Goal: Find specific page/section: Find specific page/section

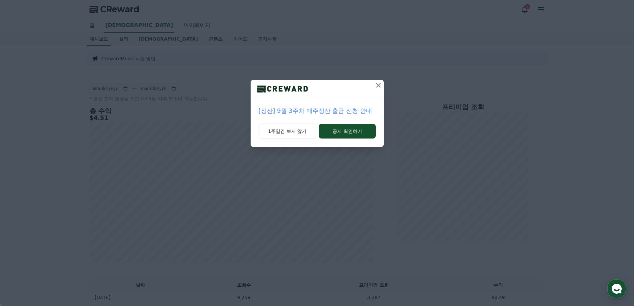
click at [378, 84] on icon at bounding box center [378, 85] width 8 height 8
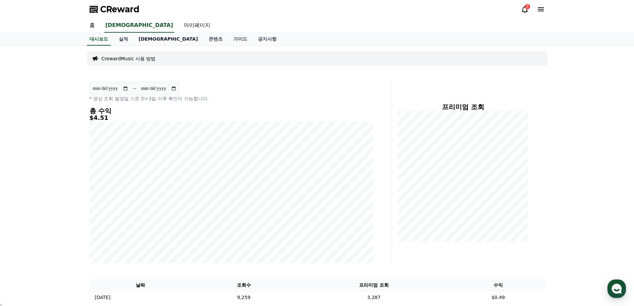
click at [143, 39] on link "[DEMOGRAPHIC_DATA]" at bounding box center [168, 39] width 70 height 13
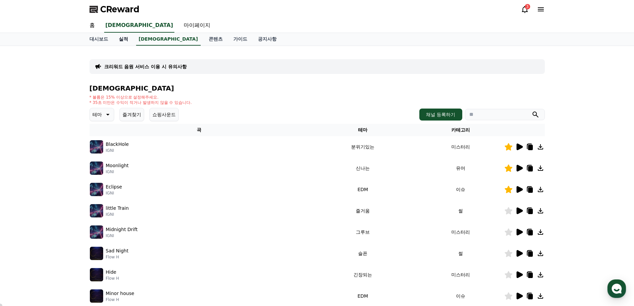
click at [122, 38] on link "실적" at bounding box center [124, 39] width 20 height 13
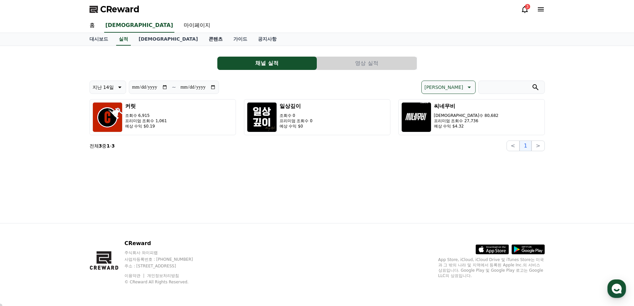
click at [203, 39] on link "콘텐츠" at bounding box center [215, 39] width 25 height 13
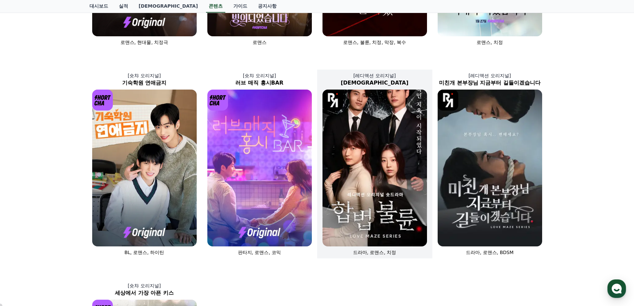
scroll to position [33, 0]
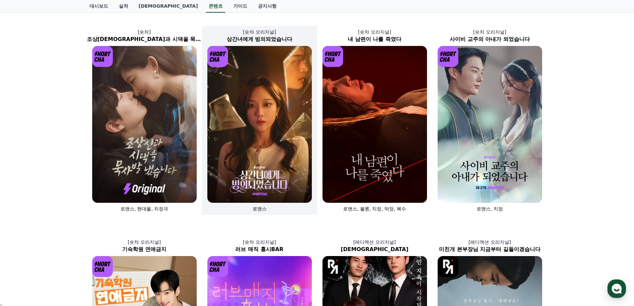
click at [264, 147] on img at bounding box center [259, 124] width 105 height 157
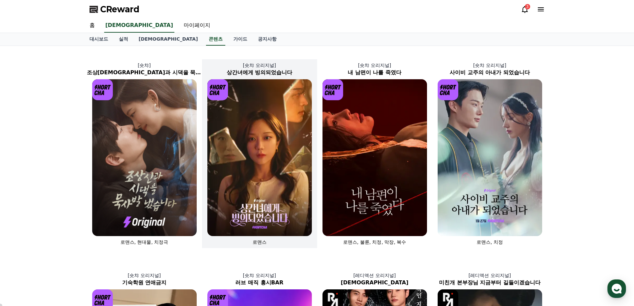
select select
